Goal: Transaction & Acquisition: Purchase product/service

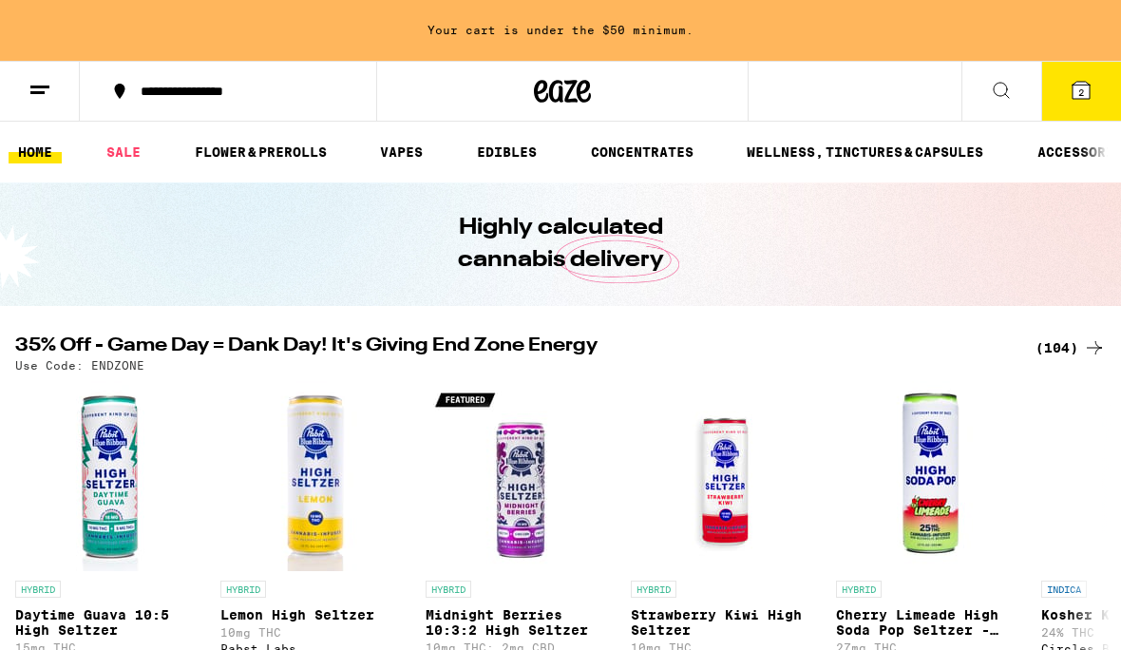
click at [136, 151] on link "SALE" at bounding box center [123, 152] width 53 height 23
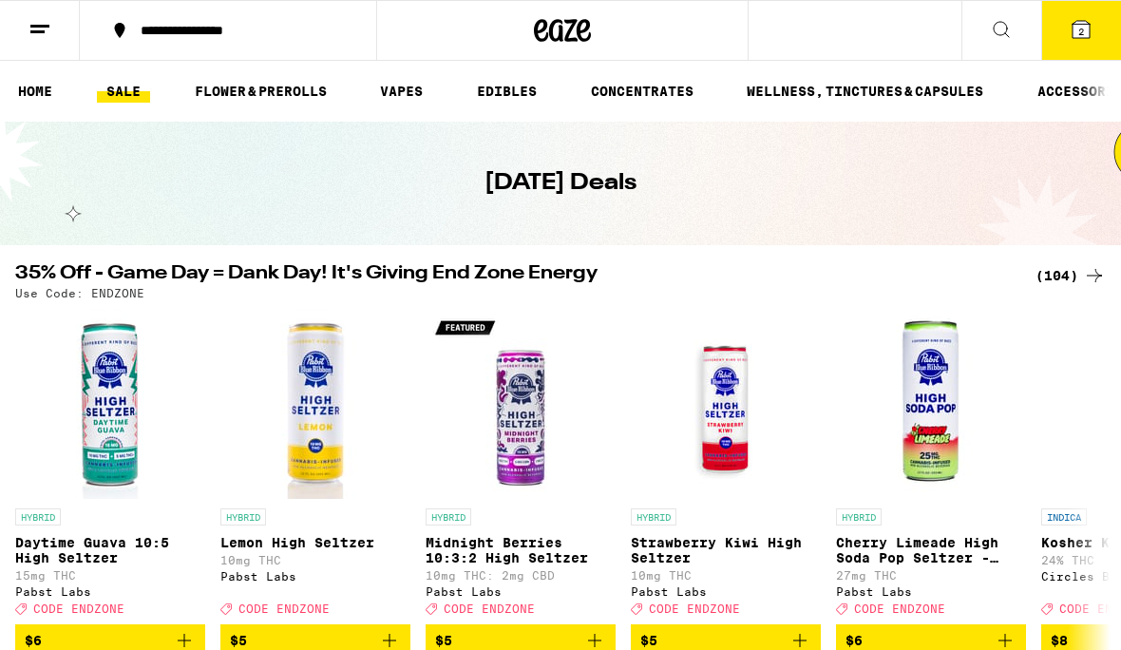
click at [289, 91] on link "FLOWER & PREROLLS" at bounding box center [260, 91] width 151 height 23
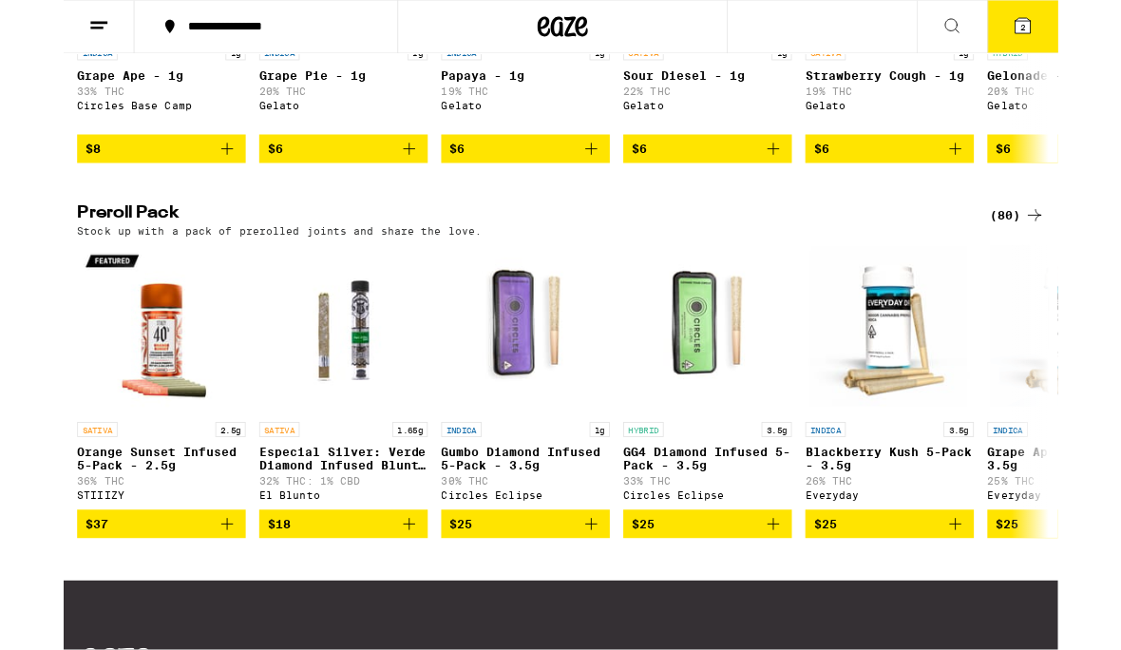
scroll to position [1328, 0]
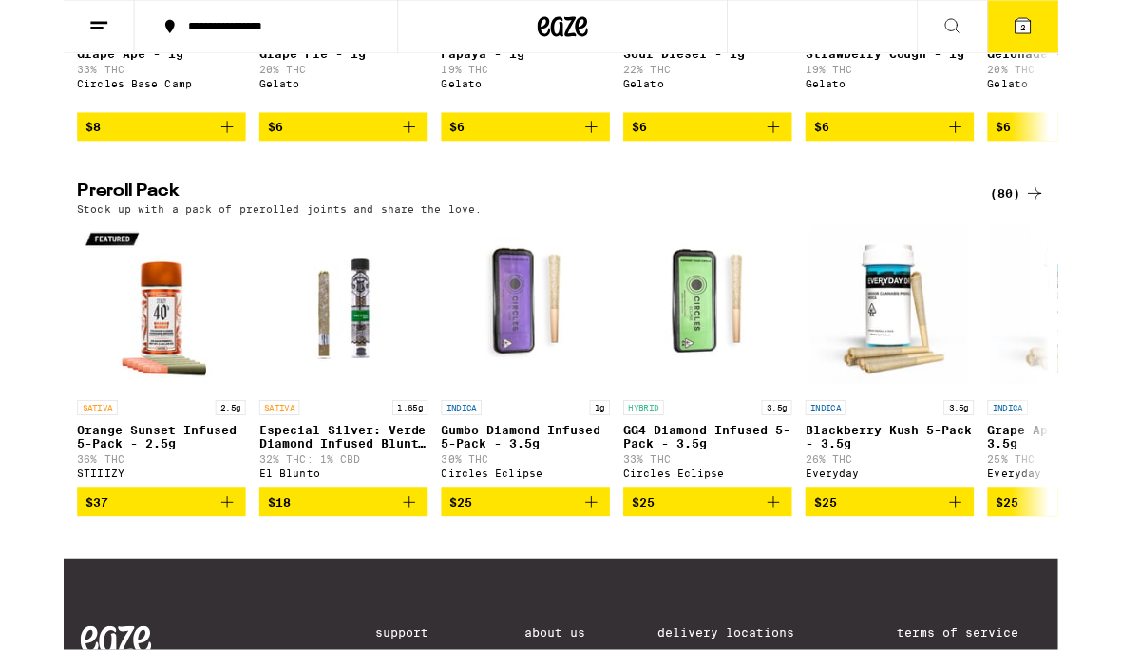
click at [1070, 230] on div "(80)" at bounding box center [1075, 218] width 62 height 23
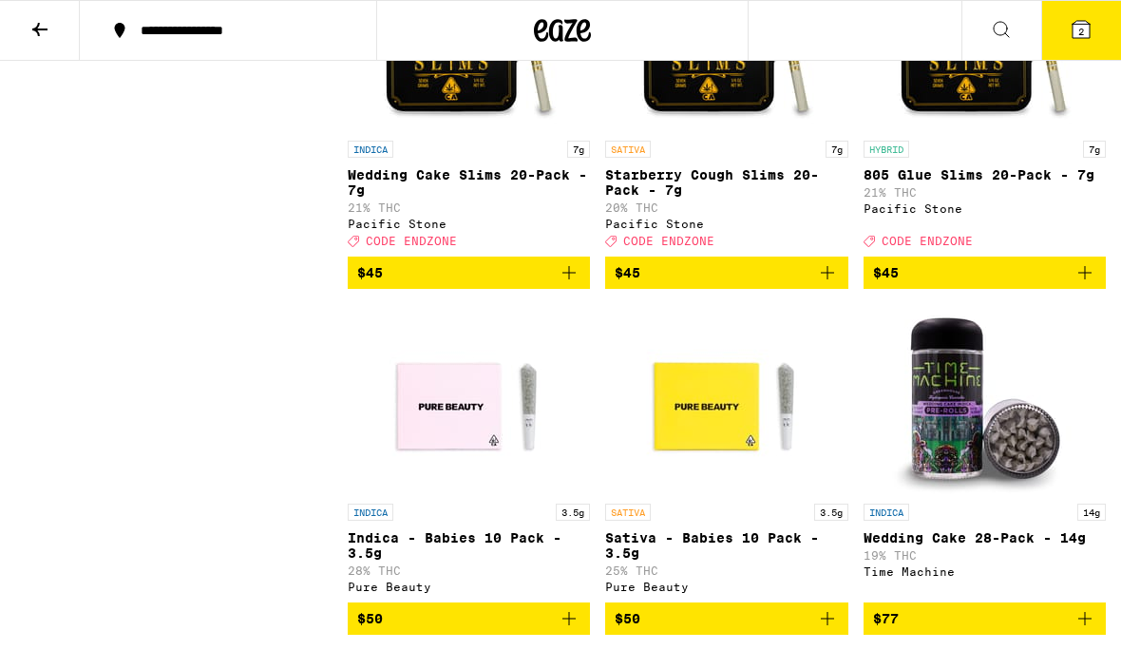
scroll to position [8681, 0]
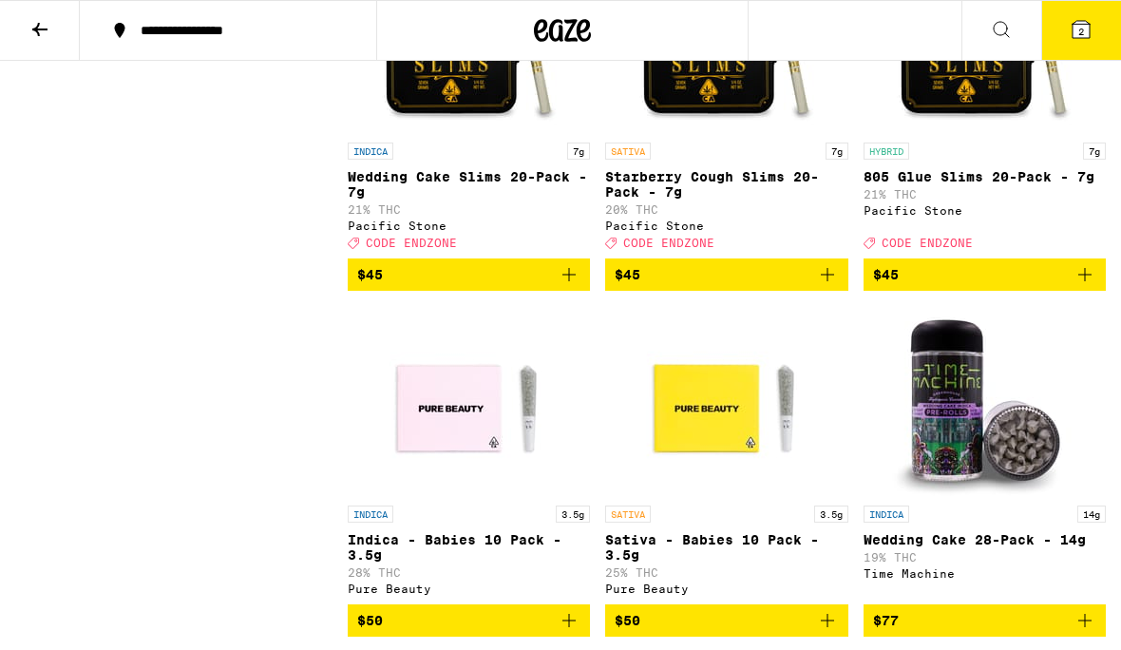
click at [563, 286] on icon "Add to bag" at bounding box center [569, 274] width 23 height 23
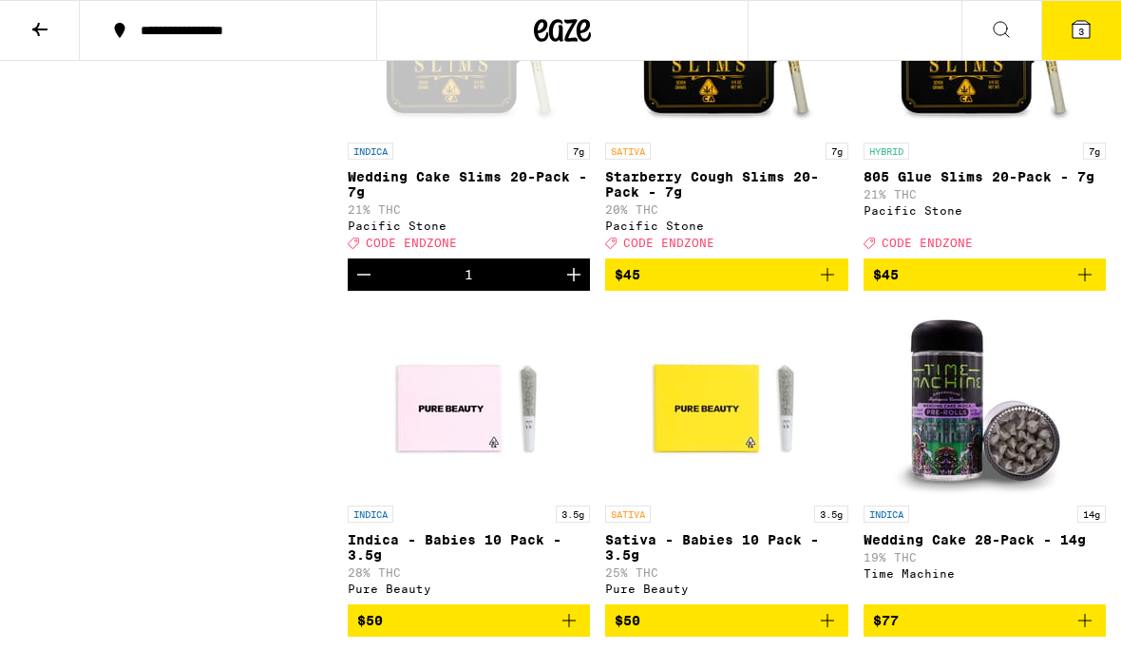
click at [579, 286] on icon "Increment" at bounding box center [574, 274] width 23 height 23
click at [578, 286] on icon "Increment" at bounding box center [574, 274] width 23 height 23
click at [1080, 37] on span "5" at bounding box center [1082, 31] width 6 height 11
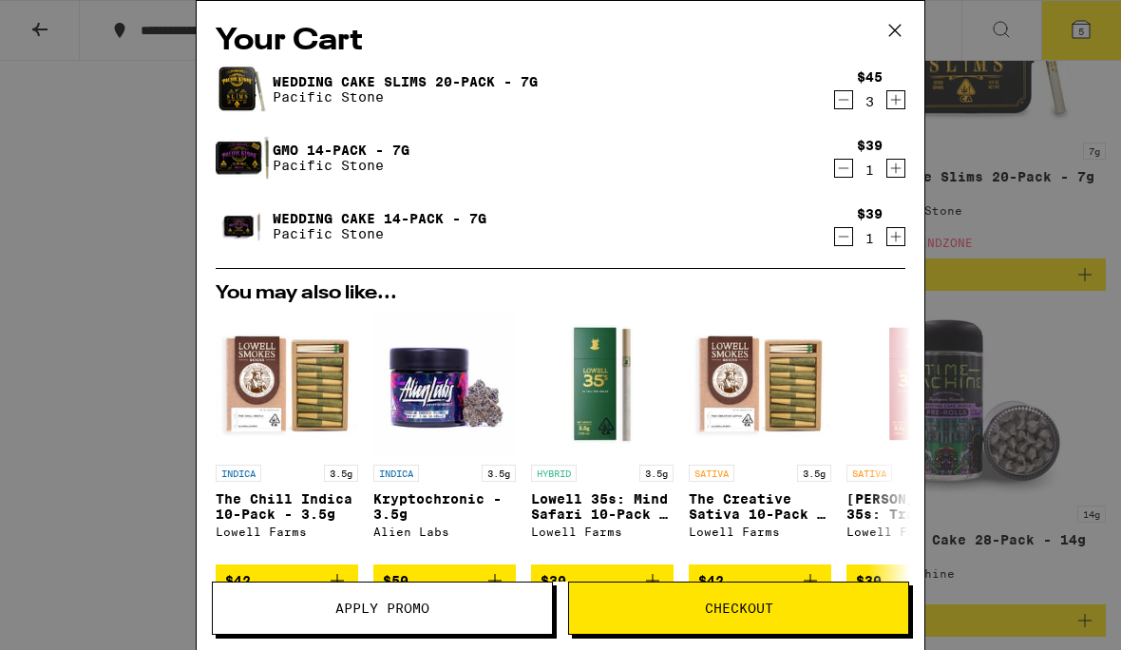
click at [844, 93] on icon "Decrement" at bounding box center [843, 99] width 17 height 23
click at [848, 97] on icon "Decrement" at bounding box center [843, 99] width 17 height 23
click at [841, 161] on icon "Decrement" at bounding box center [843, 168] width 17 height 23
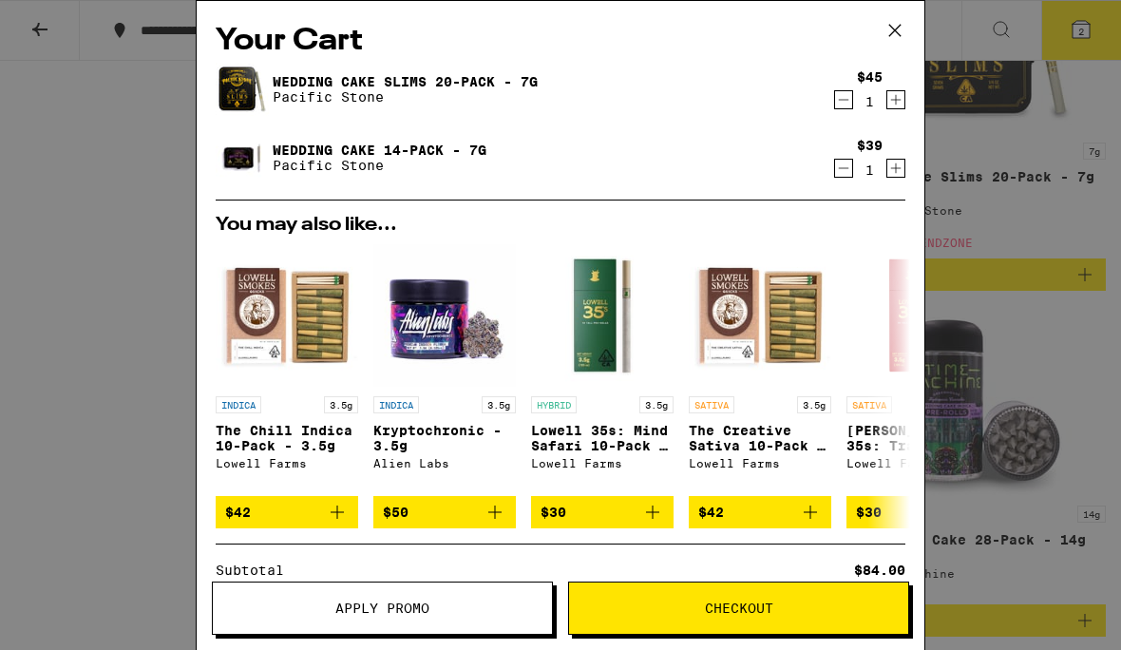
click at [840, 166] on icon "Decrement" at bounding box center [843, 168] width 17 height 23
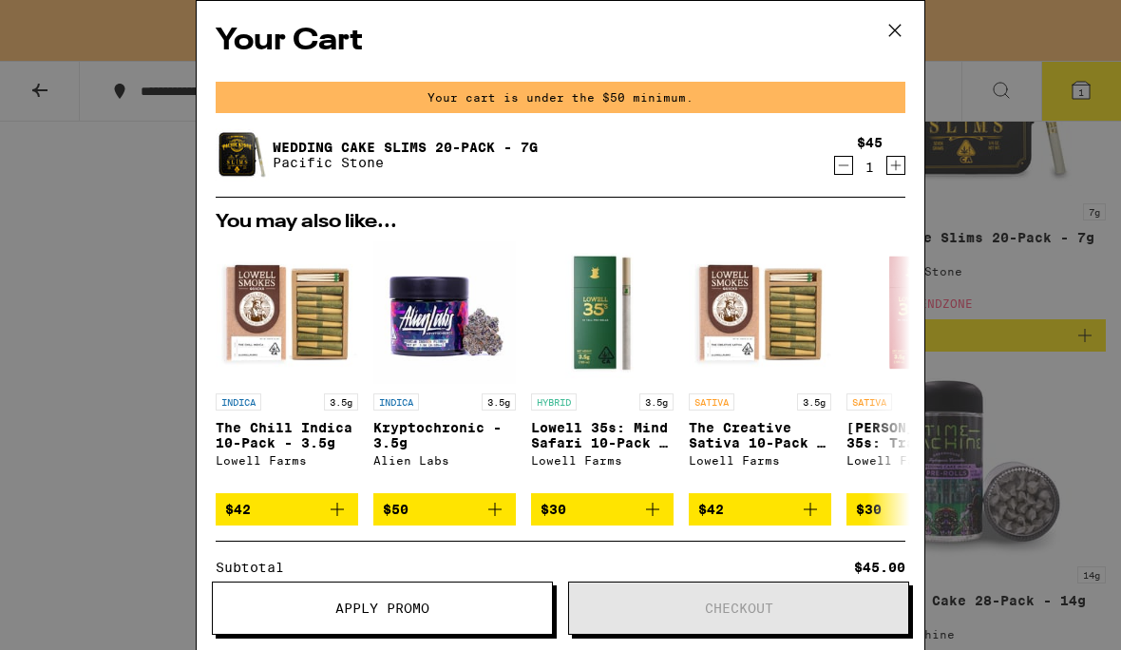
click at [905, 169] on button "Increment" at bounding box center [896, 165] width 19 height 19
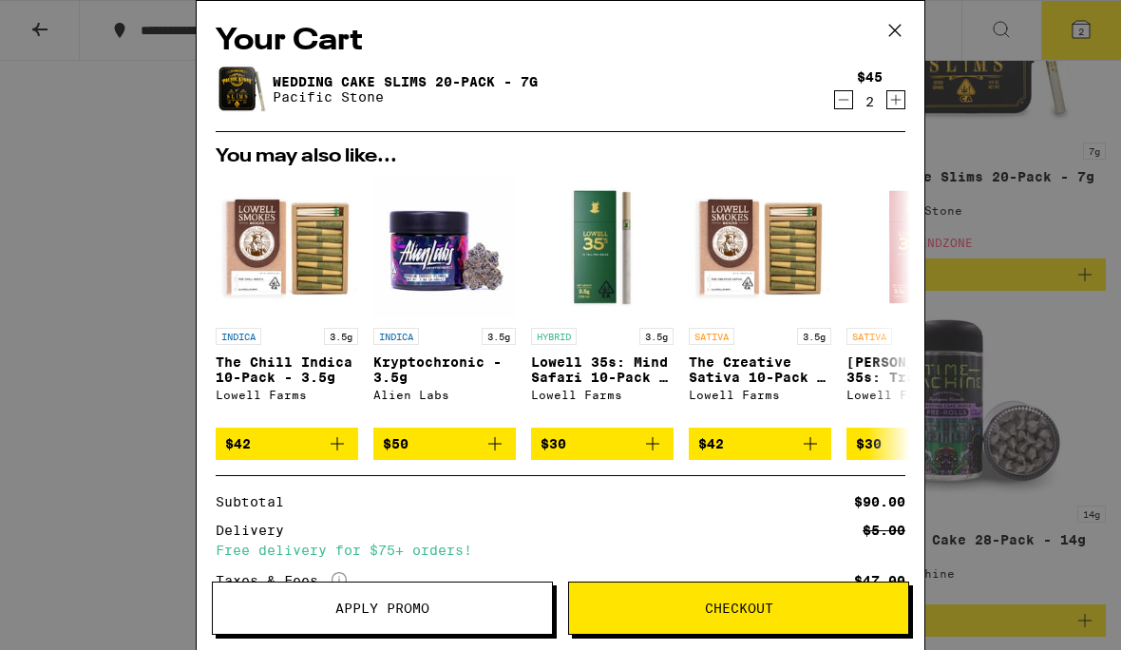
click at [435, 610] on span "Apply Promo" at bounding box center [382, 608] width 339 height 13
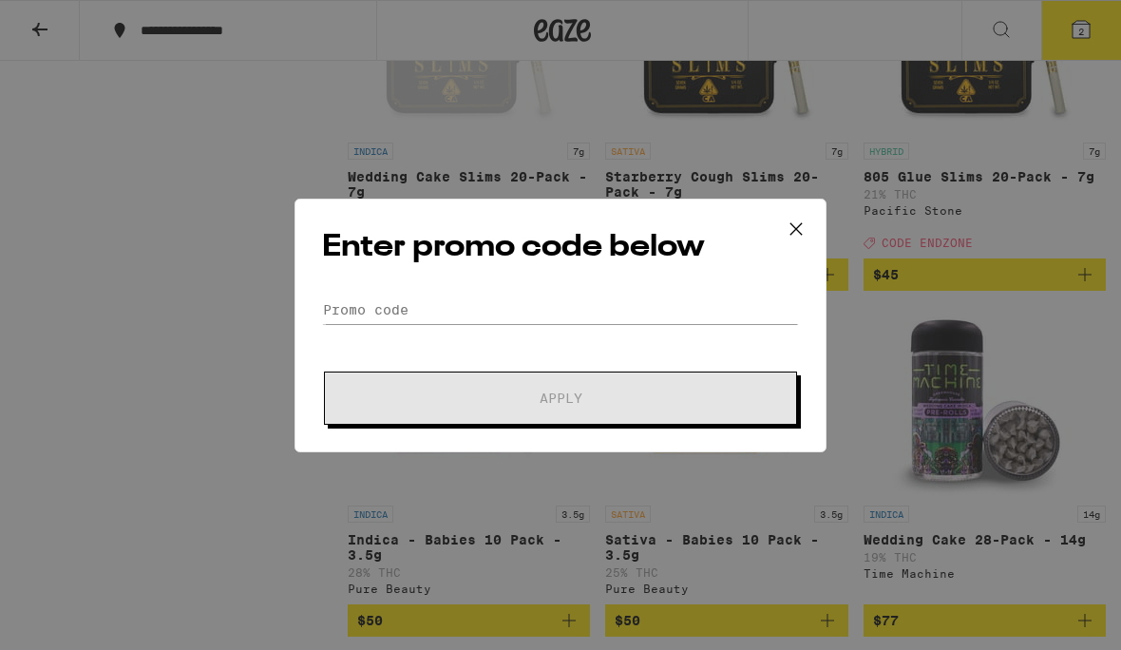
click at [475, 287] on div "Enter promo code below Promo Code Apply" at bounding box center [561, 326] width 532 height 254
click at [484, 296] on input "Promo Code" at bounding box center [560, 310] width 477 height 29
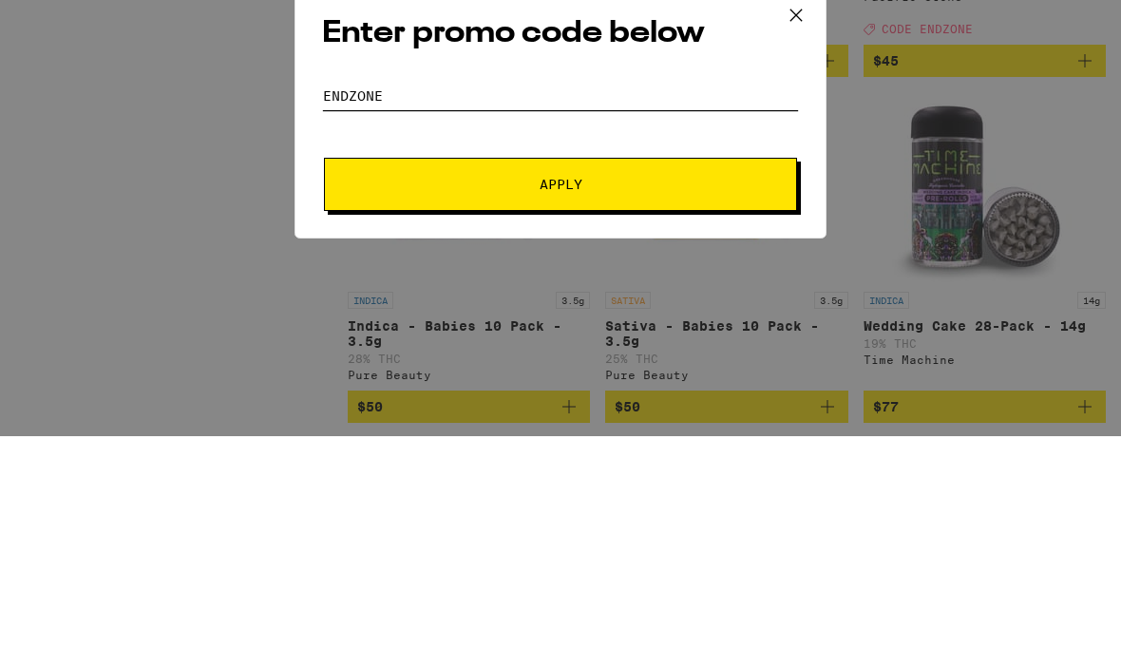
type input "Endzone"
click at [664, 372] on button "Apply" at bounding box center [560, 398] width 473 height 53
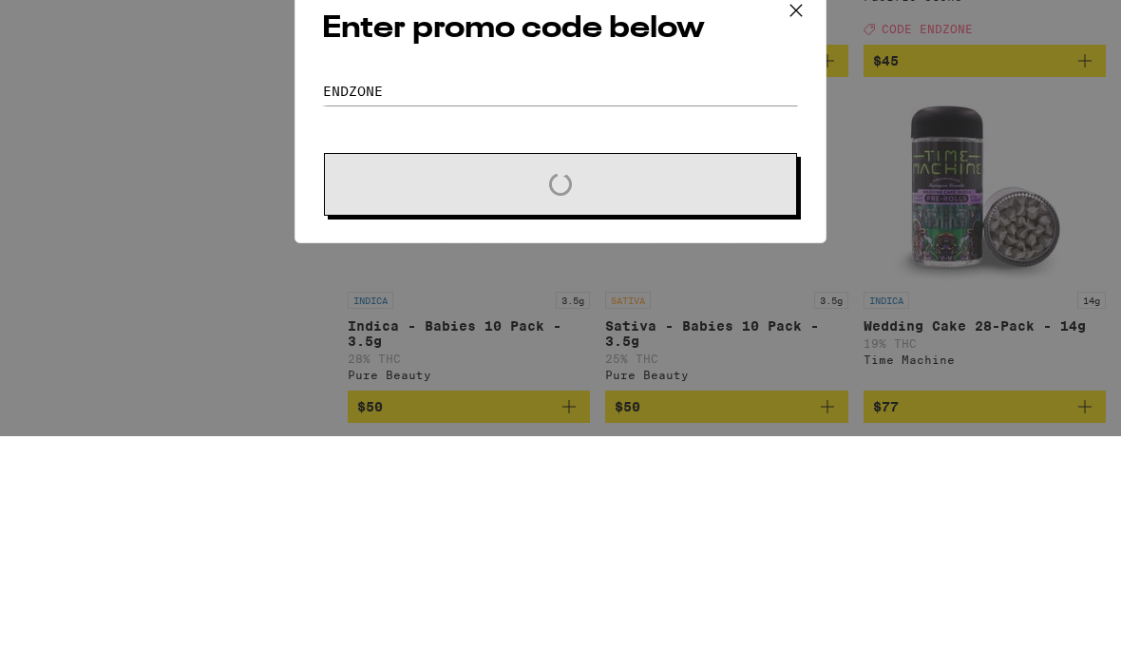
scroll to position [8895, 0]
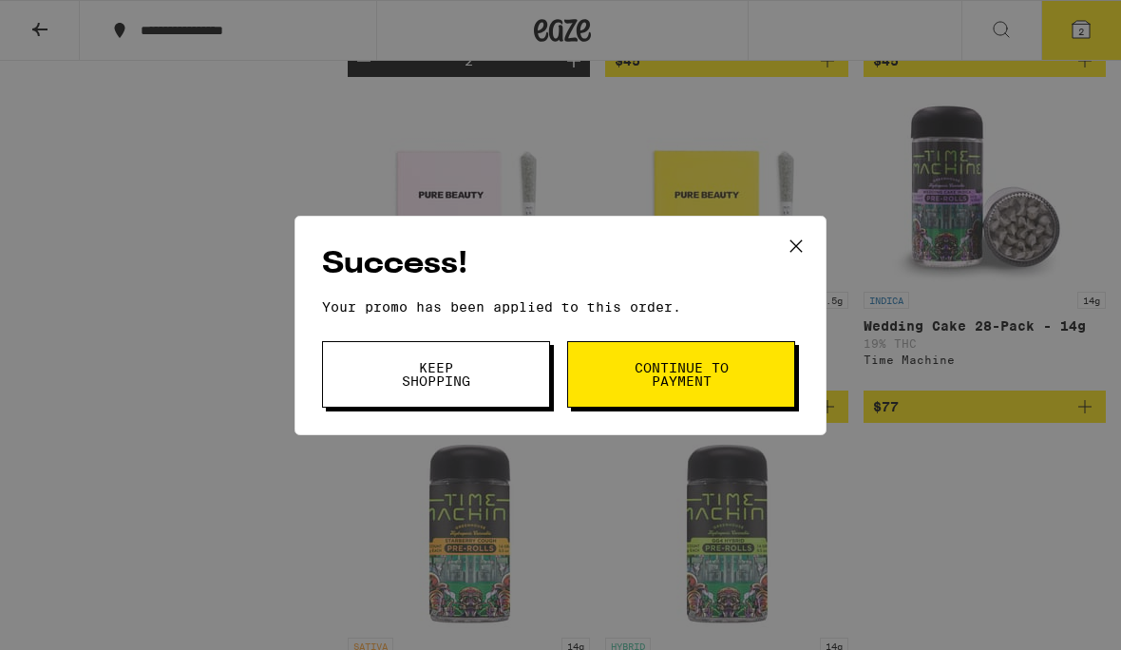
click at [723, 373] on span "Continue to payment" at bounding box center [681, 374] width 97 height 27
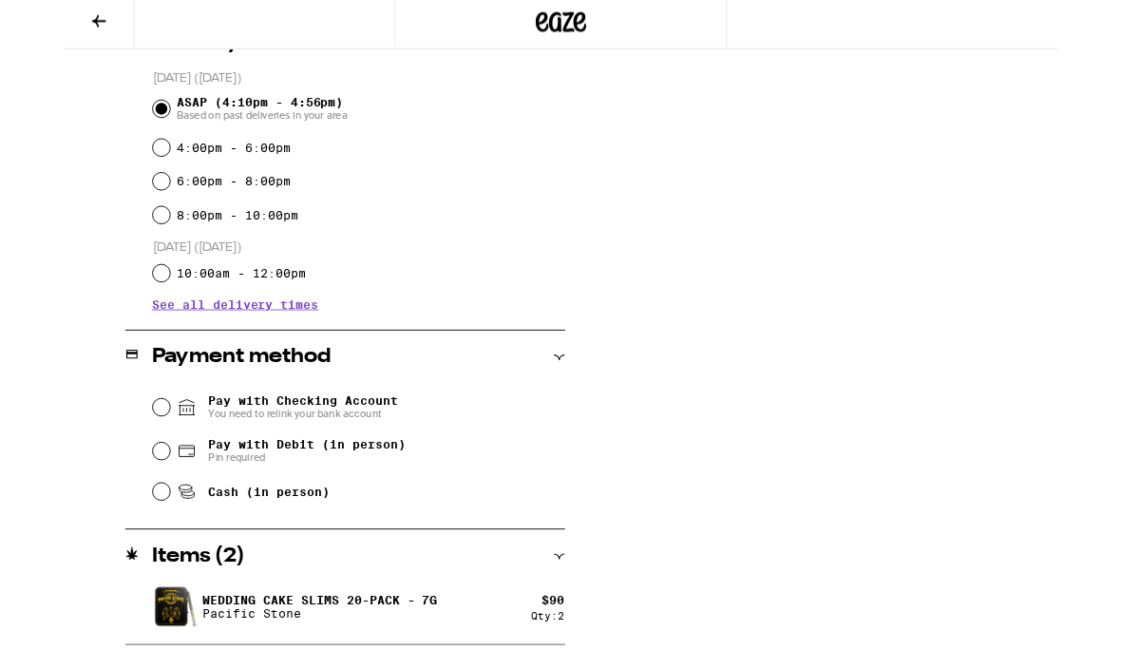
scroll to position [591, 0]
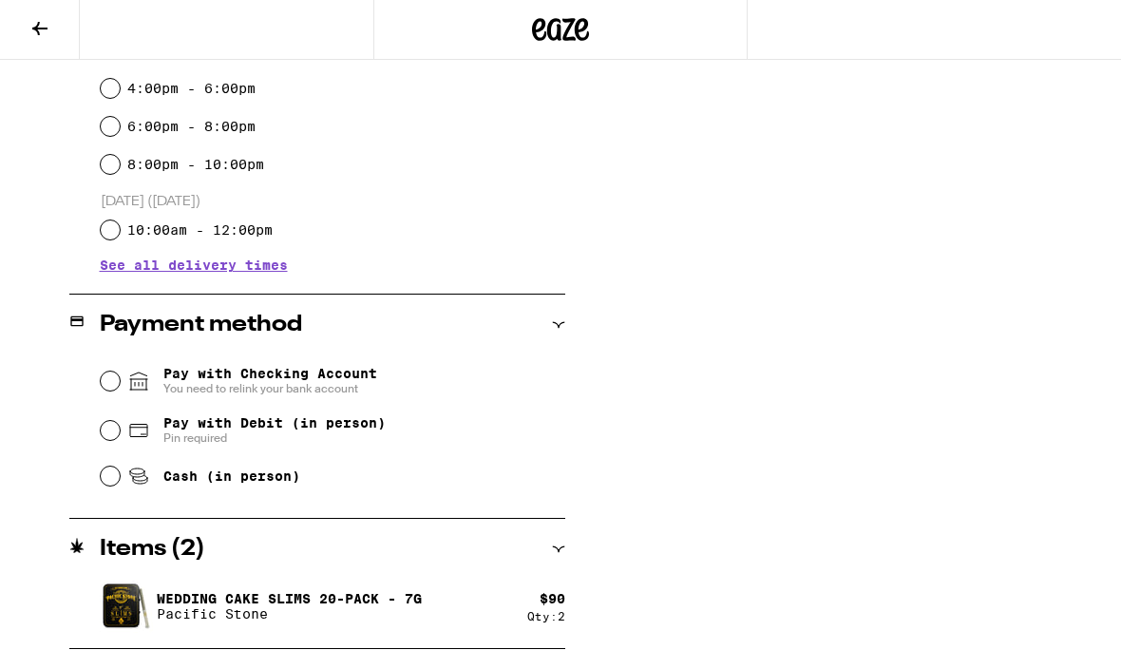
click at [561, 615] on div "Qty: 2" at bounding box center [546, 617] width 38 height 12
click at [564, 541] on div "Items ( 2 )" at bounding box center [317, 550] width 496 height 23
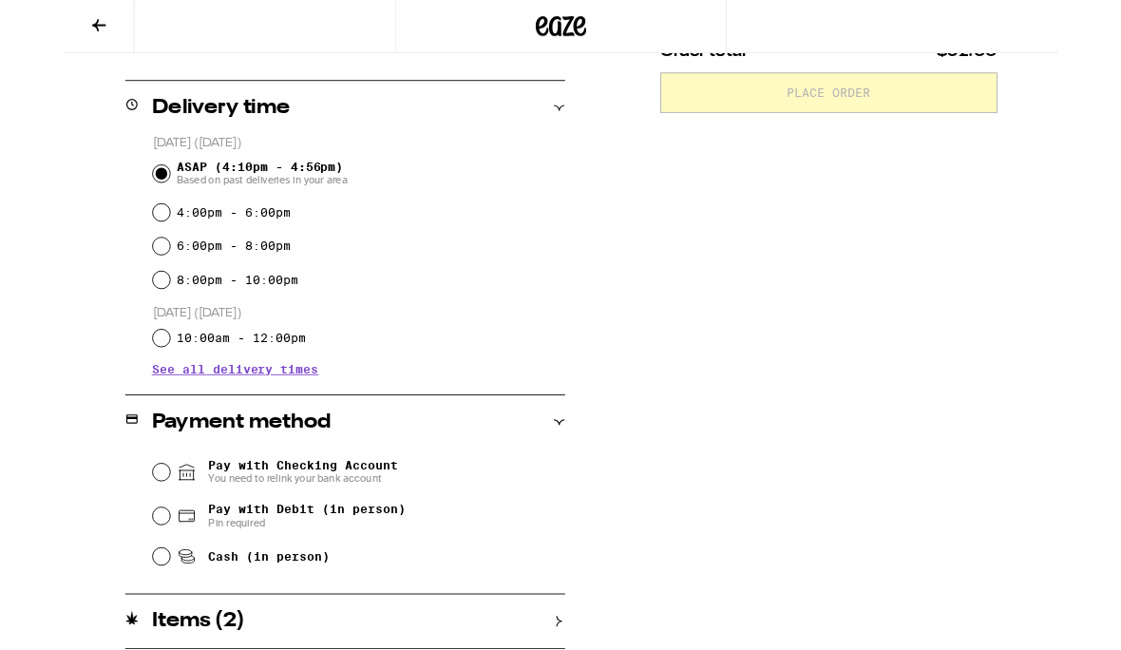
scroll to position [523, 0]
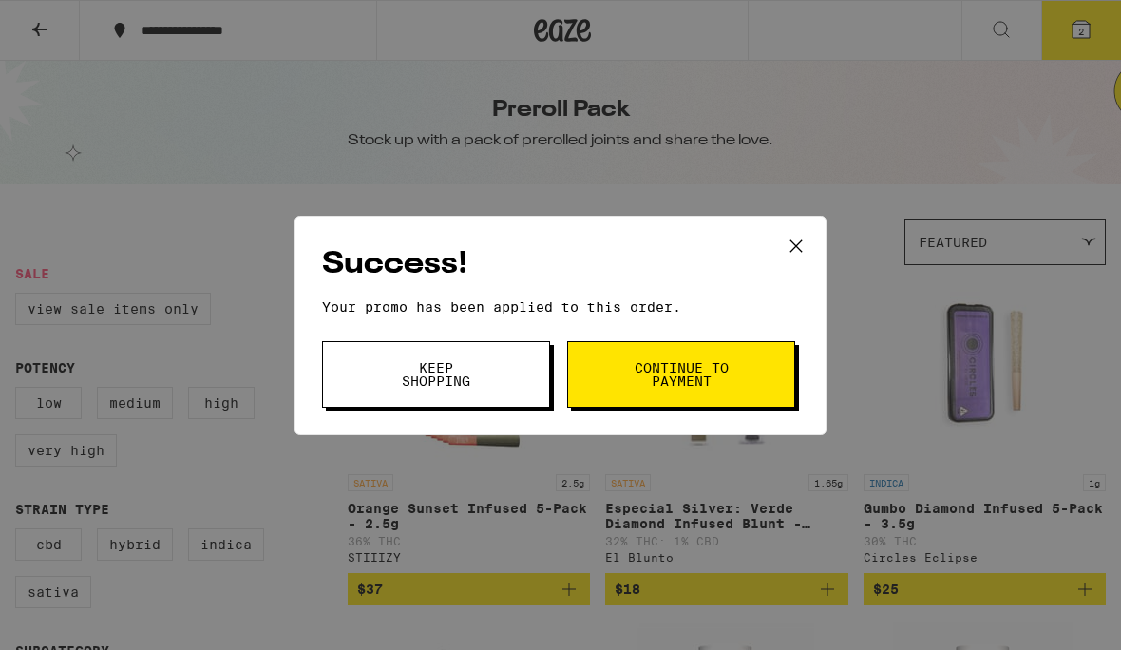
click at [488, 373] on button "Keep Shopping" at bounding box center [436, 374] width 228 height 67
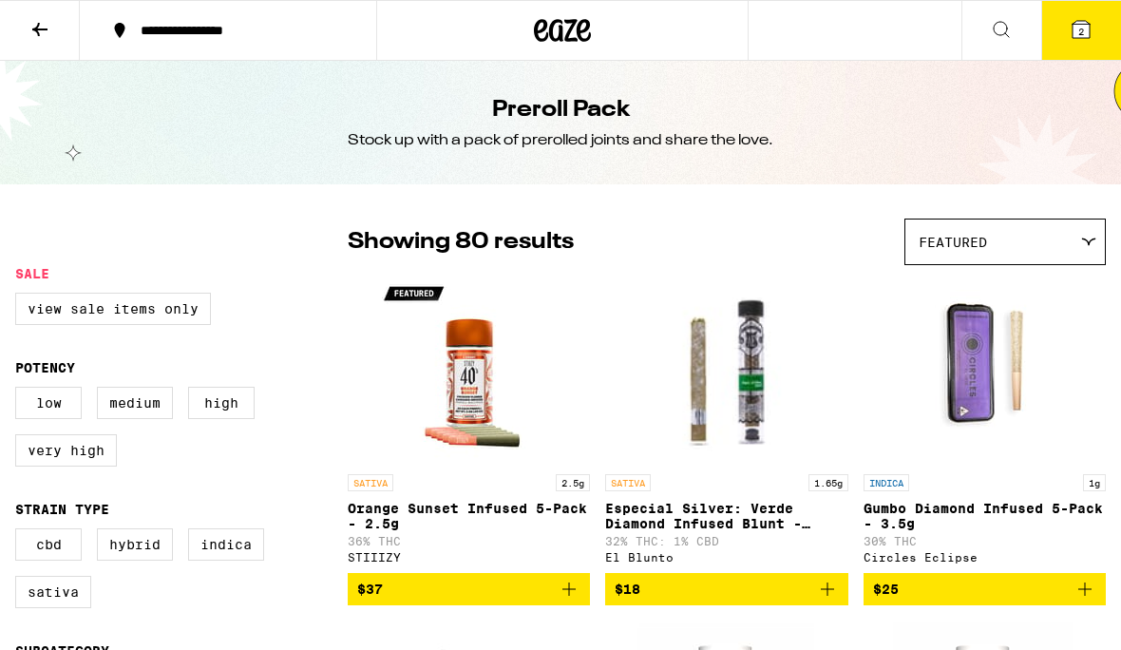
click at [1084, 34] on span "2" at bounding box center [1082, 31] width 6 height 11
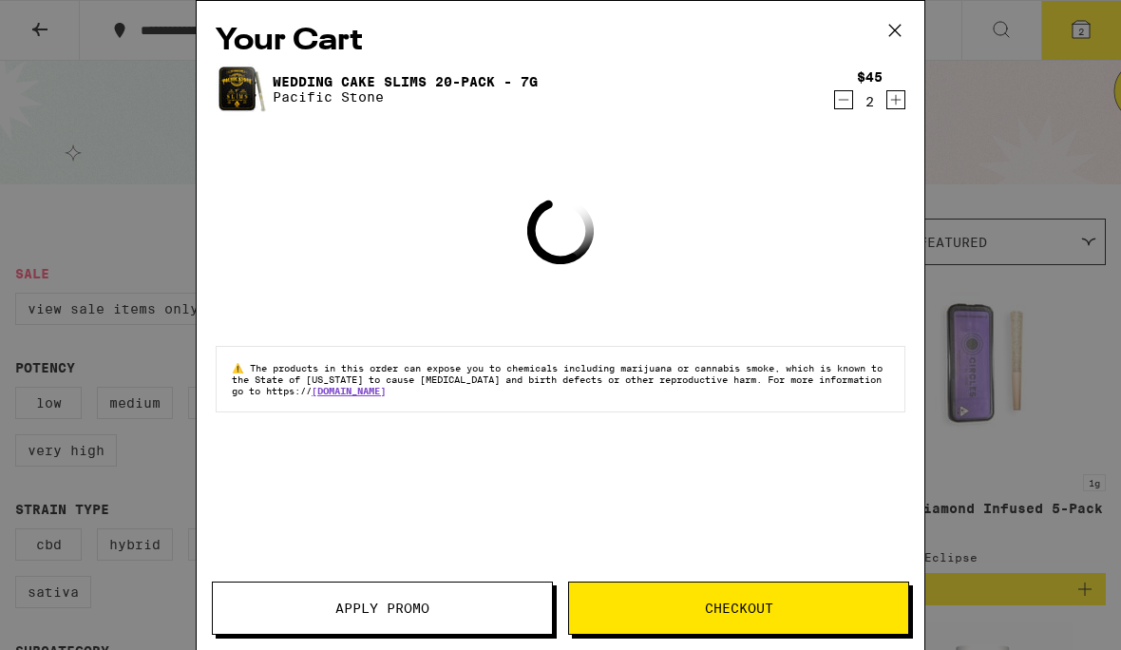
click at [901, 106] on icon "Increment" at bounding box center [896, 99] width 17 height 23
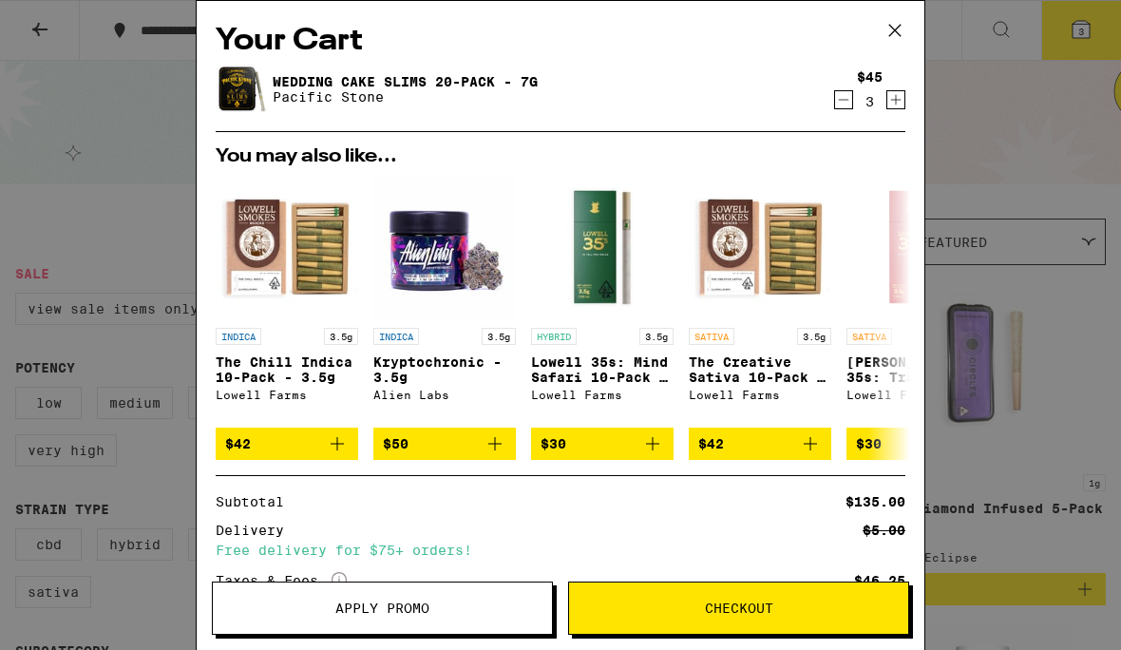
click at [443, 616] on button "Apply Promo" at bounding box center [382, 608] width 341 height 53
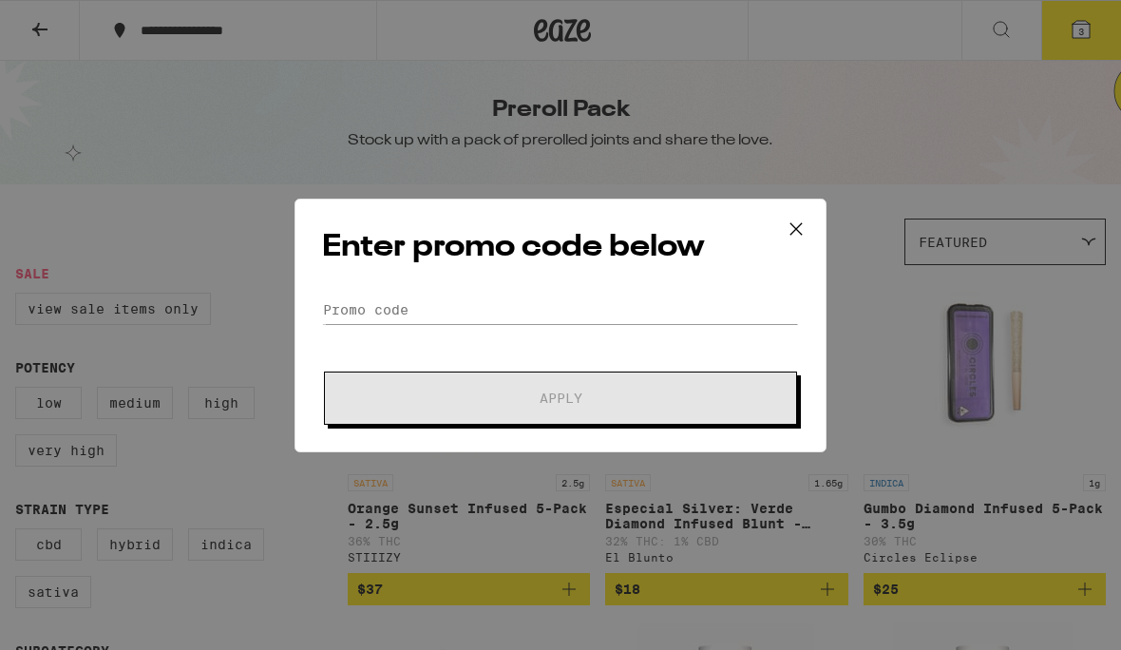
click at [573, 284] on div "Enter promo code below Promo Code Apply" at bounding box center [561, 326] width 532 height 254
click at [560, 313] on input "Promo Code" at bounding box center [560, 310] width 477 height 29
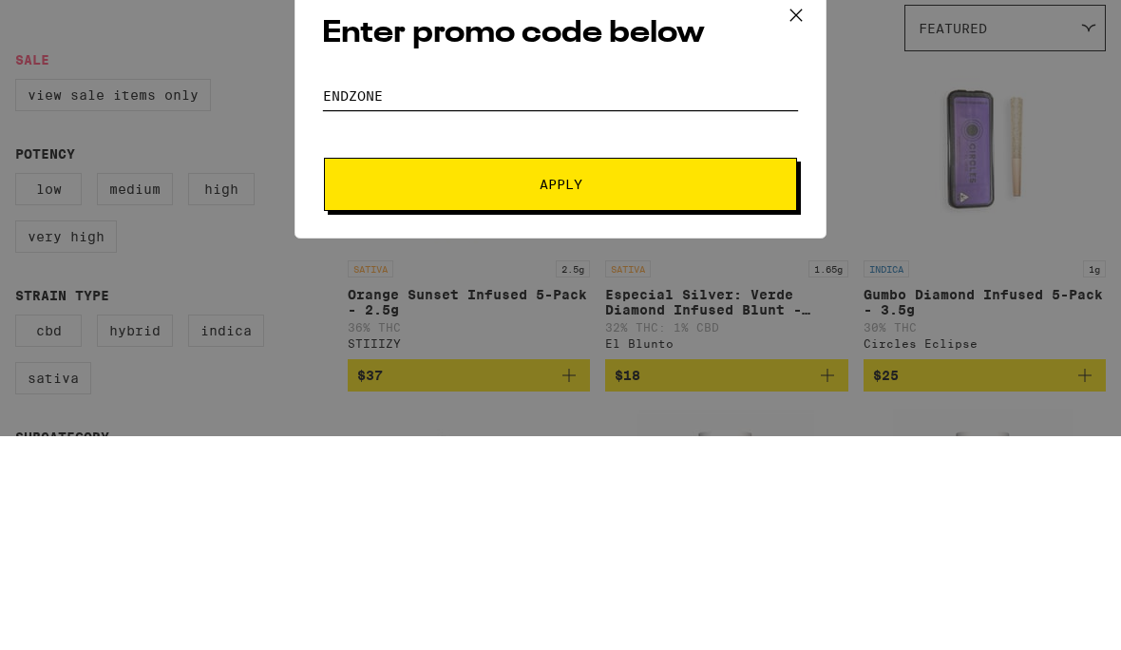
type input "Endzone"
click at [695, 372] on button "Apply" at bounding box center [560, 398] width 473 height 53
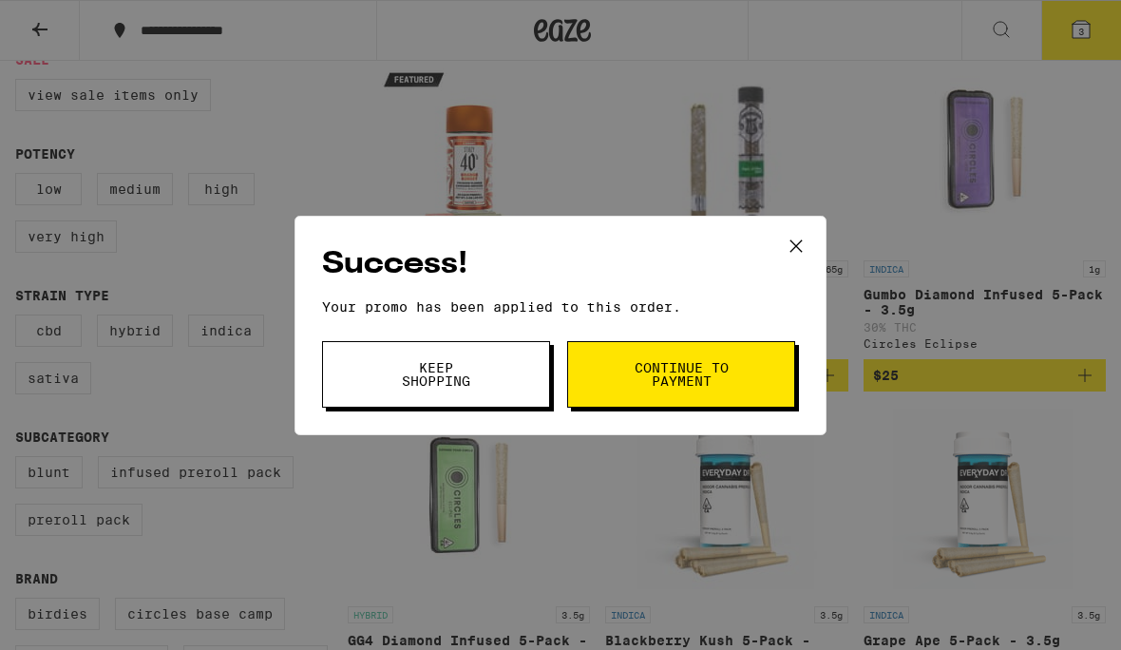
click at [739, 371] on button "Continue to payment" at bounding box center [681, 374] width 228 height 67
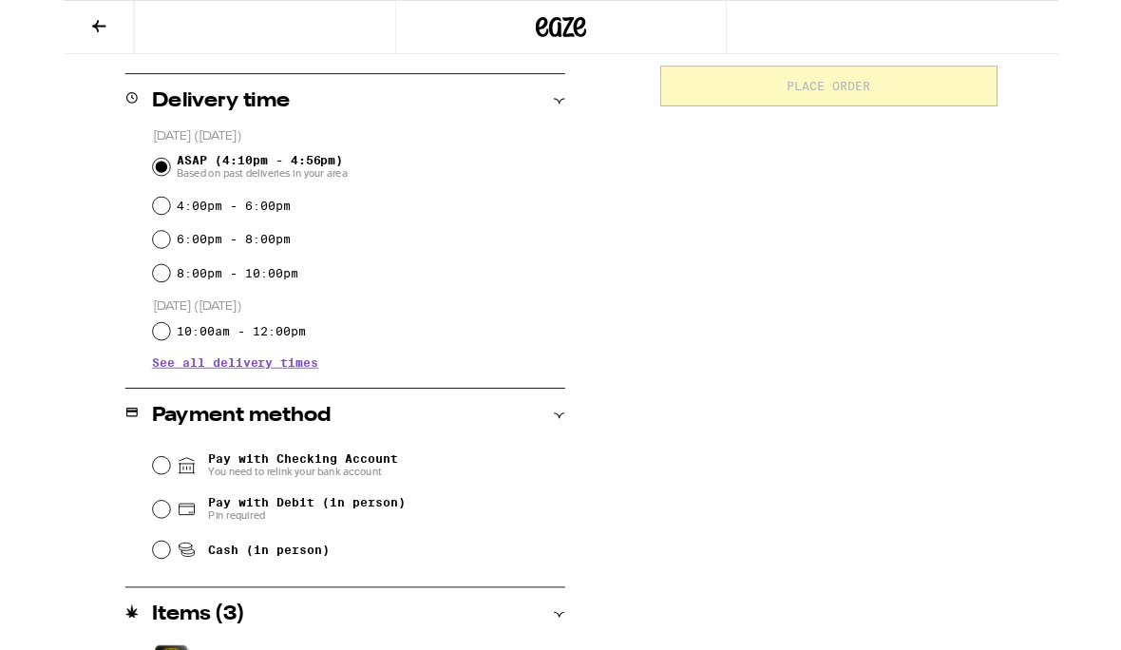
scroll to position [531, 0]
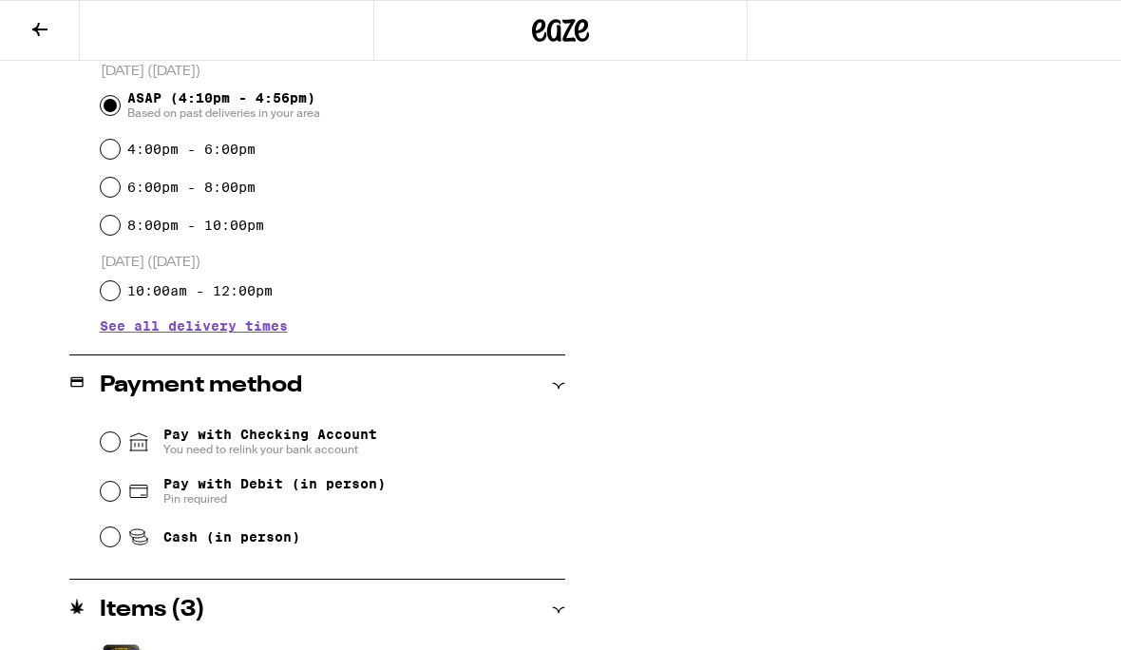
click at [107, 481] on div "Pay with Debit (in person) Pin required" at bounding box center [333, 491] width 465 height 49
click at [114, 497] on input "Pay with Debit (in person) Pin required" at bounding box center [110, 491] width 19 height 19
radio input "true"
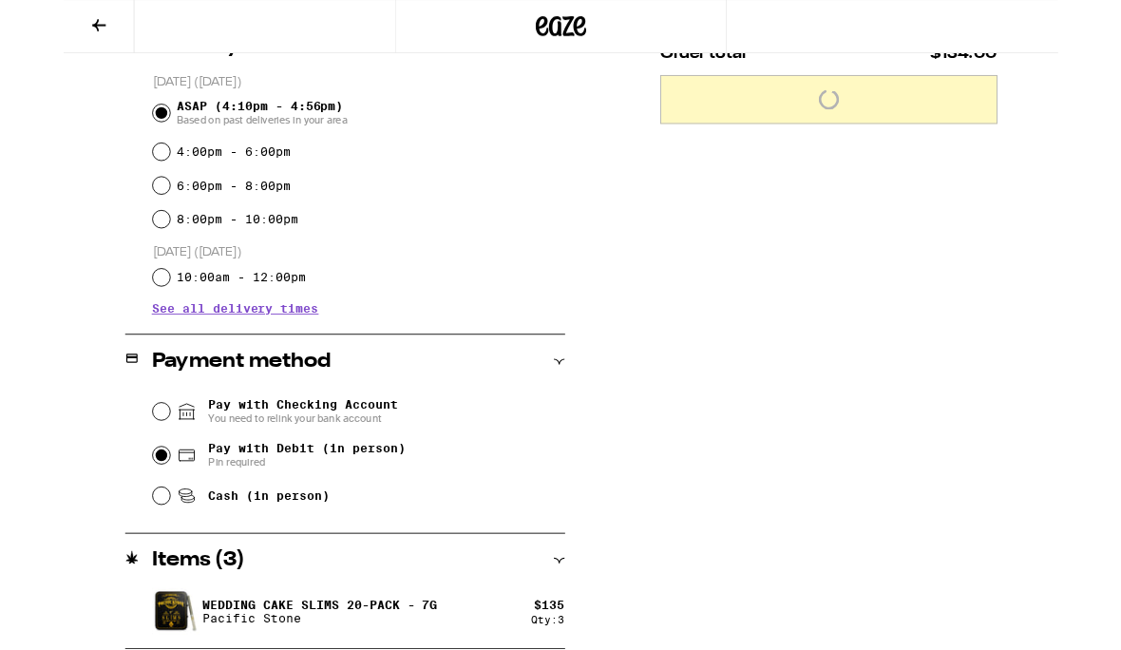
scroll to position [591, 0]
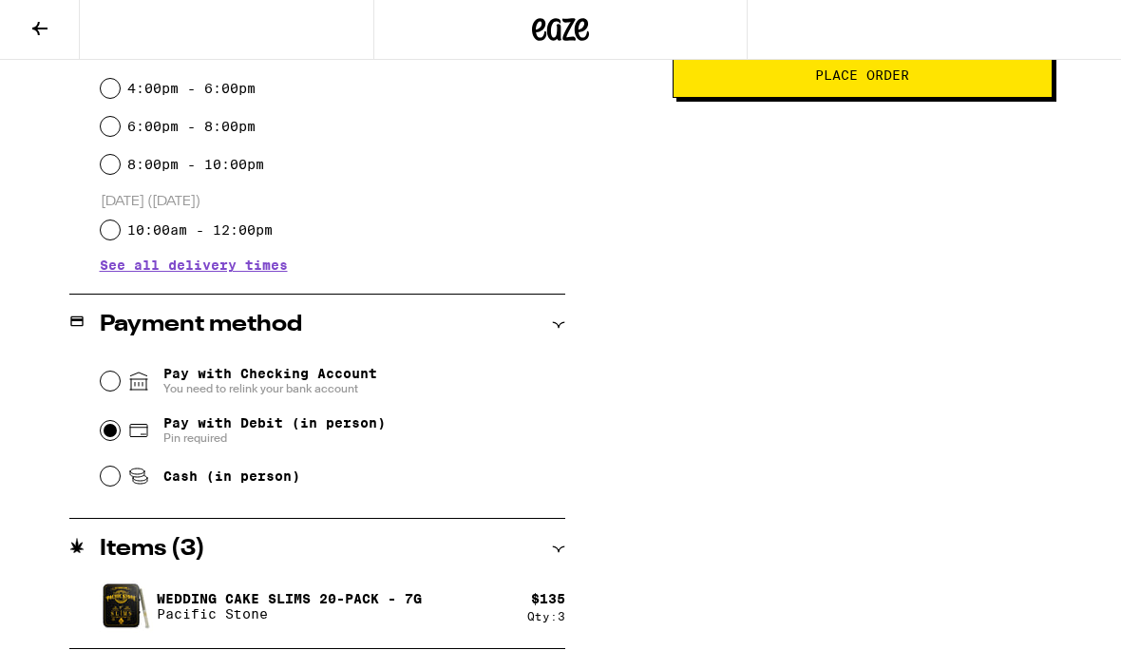
click at [985, 83] on span "Place Order" at bounding box center [863, 75] width 348 height 13
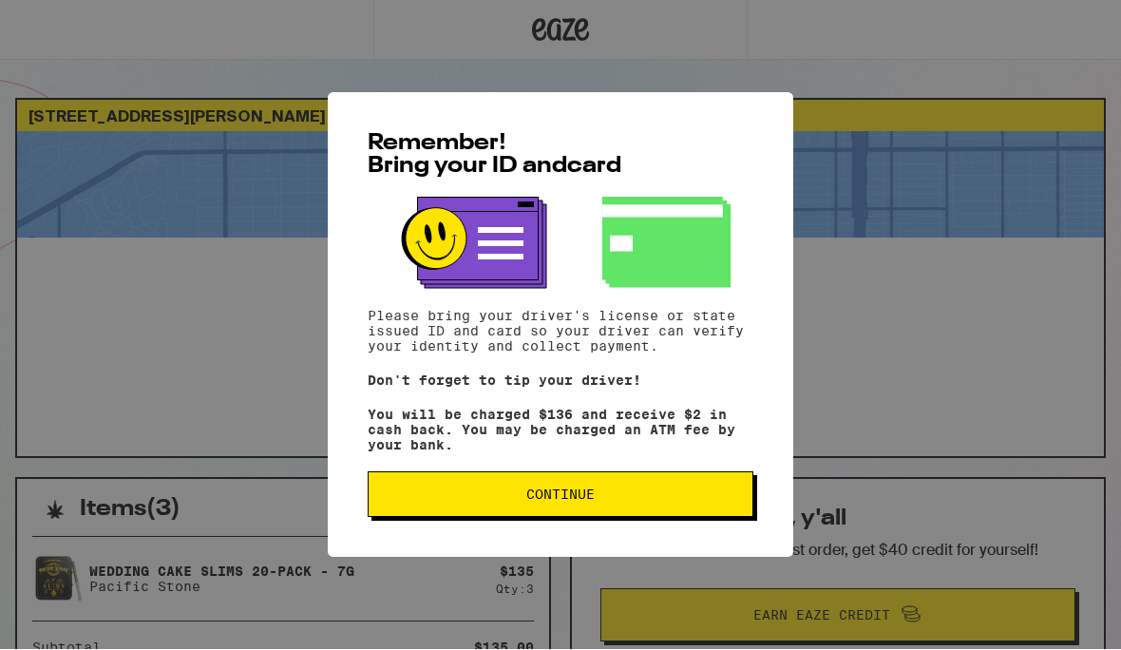
scroll to position [1, 0]
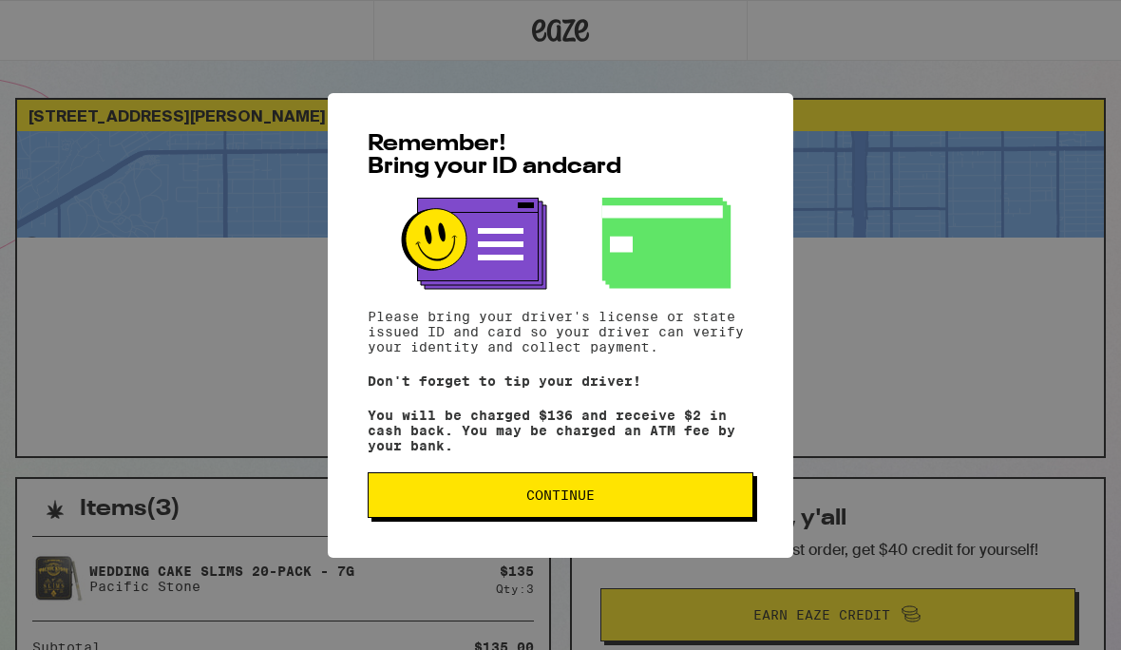
click at [668, 517] on button "Continue" at bounding box center [561, 495] width 386 height 46
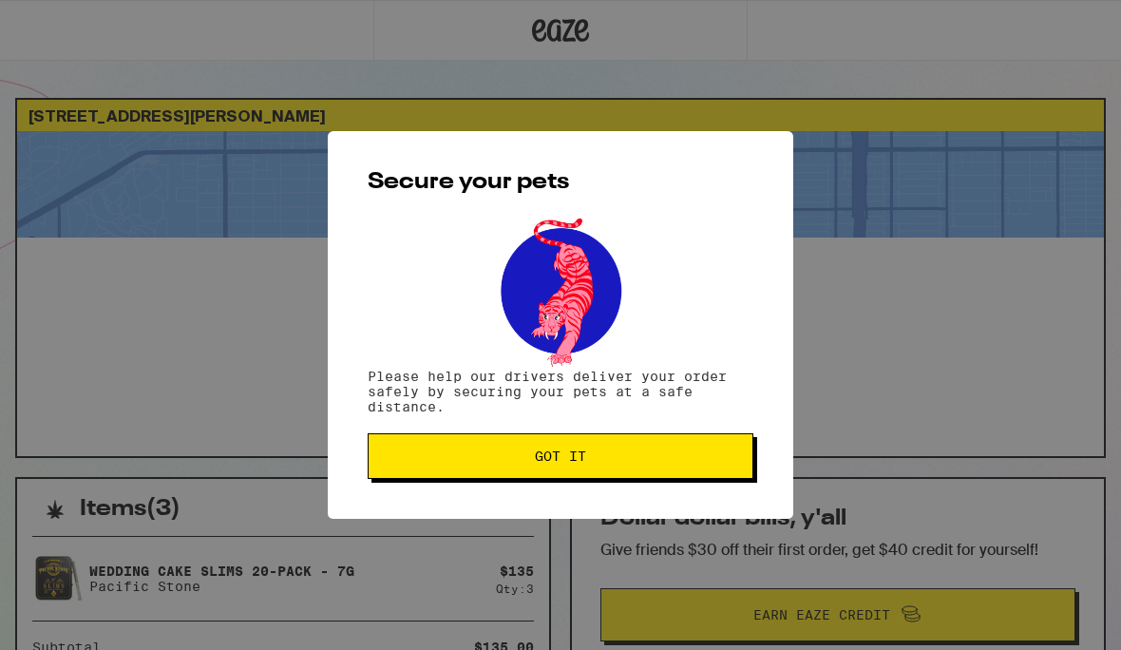
click at [683, 470] on button "Got it" at bounding box center [561, 456] width 386 height 46
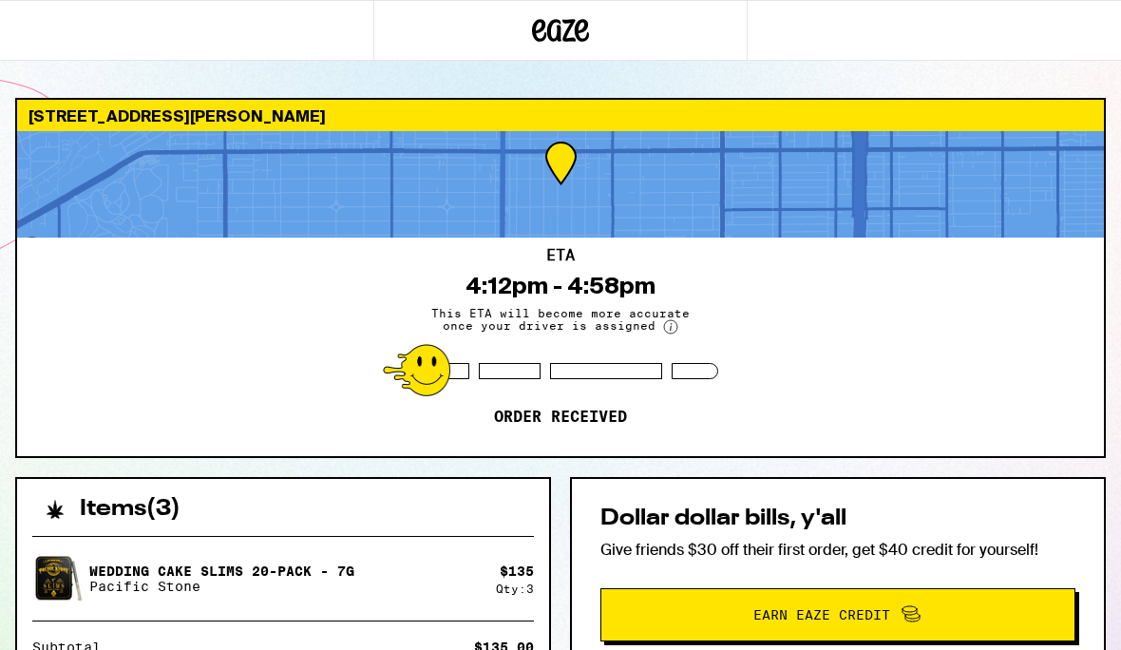
click at [1115, 566] on div "[STREET_ADDRESS][PERSON_NAME] ETA 4:12pm - 4:58pm This ETA will become more acc…" at bounding box center [560, 565] width 1121 height 935
